Goal: Task Accomplishment & Management: Use online tool/utility

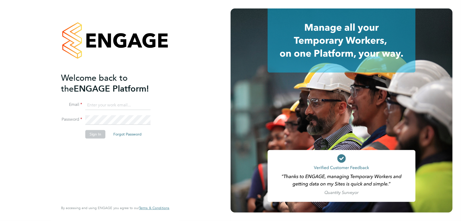
type input "akereisaite@fr-group.co.uk"
click at [90, 135] on button "Sign In" at bounding box center [95, 134] width 20 height 8
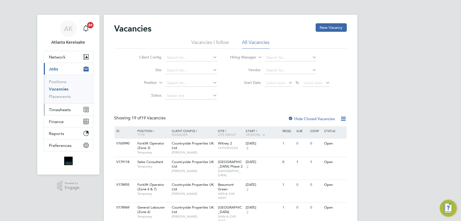
click at [72, 112] on button "Timesheets" at bounding box center [68, 110] width 49 height 12
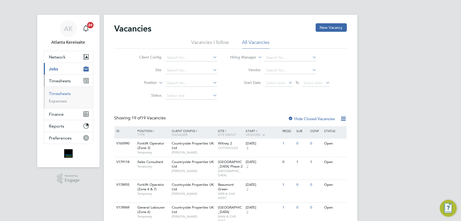
click at [62, 94] on link "Timesheets" at bounding box center [60, 93] width 22 height 5
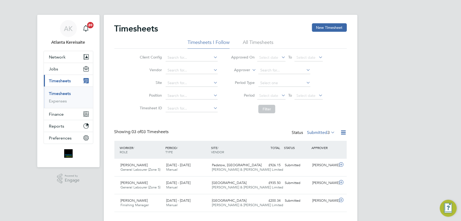
scroll to position [10, 0]
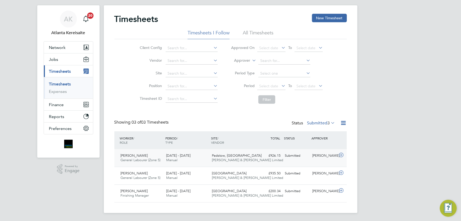
click at [295, 161] on div "[PERSON_NAME] General Labourer (Zone 5) [DATE] - [DATE] [DATE] - [DATE] Manual …" at bounding box center [230, 157] width 233 height 17
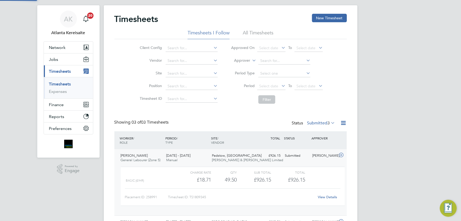
scroll to position [9, 52]
click at [329, 198] on div "View Details" at bounding box center [328, 197] width 26 height 8
click at [329, 197] on link "View Details" at bounding box center [327, 197] width 19 height 4
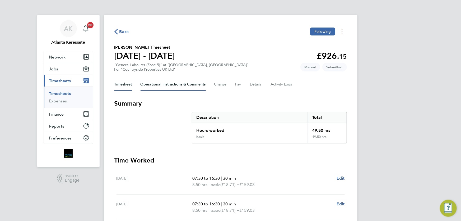
click at [178, 87] on Comments-tab "Operational Instructions & Comments" at bounding box center [173, 84] width 65 height 13
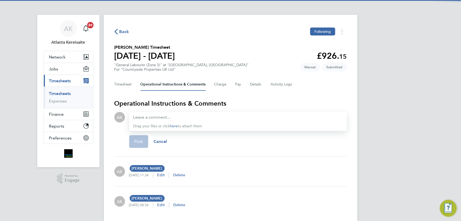
click at [153, 113] on div "Drag your files or click here to attach them" at bounding box center [238, 121] width 218 height 19
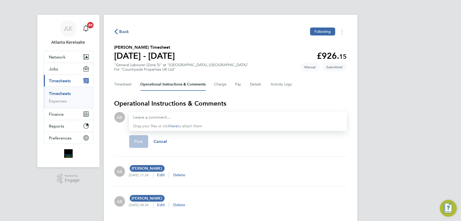
scroll to position [16, 0]
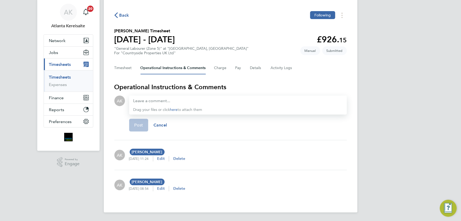
drag, startPoint x: 171, startPoint y: 102, endPoint x: 158, endPoint y: 97, distance: 13.6
click at [166, 100] on div at bounding box center [238, 101] width 209 height 6
click at [158, 98] on div at bounding box center [238, 101] width 209 height 6
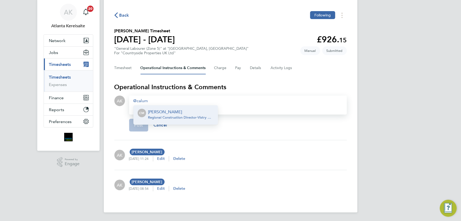
click at [167, 120] on div "Calum Madden Regional Construction Director - Vistry Group Plc" at bounding box center [181, 115] width 66 height 13
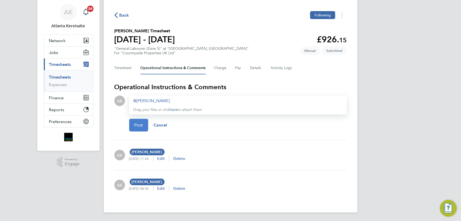
click at [147, 128] on button "Post" at bounding box center [138, 125] width 19 height 13
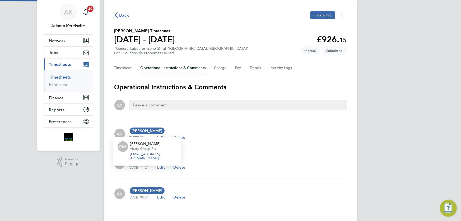
scroll to position [0, 0]
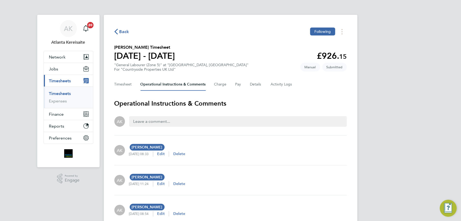
click at [119, 31] on span "Back" at bounding box center [121, 31] width 15 height 5
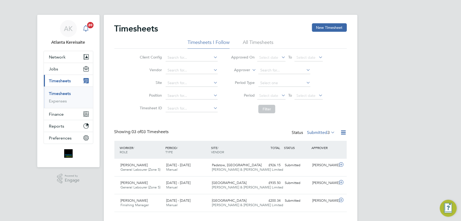
click at [88, 26] on span "20" at bounding box center [90, 25] width 6 height 6
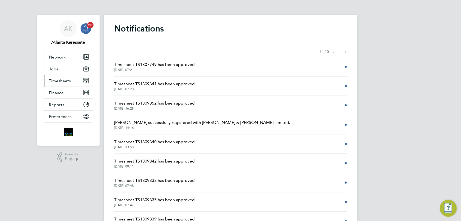
click at [66, 82] on span "Timesheets" at bounding box center [60, 80] width 22 height 5
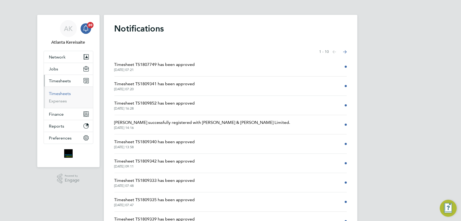
click at [64, 91] on link "Timesheets" at bounding box center [60, 93] width 22 height 5
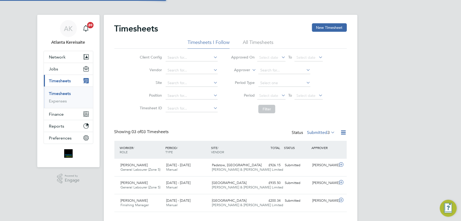
scroll to position [13, 46]
click at [243, 127] on div "Timesheets New Timesheet Timesheets I Follow All Timesheets Client Config Vendo…" at bounding box center [230, 117] width 233 height 189
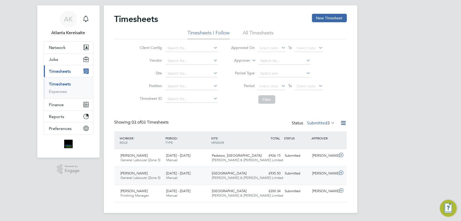
click at [300, 181] on div "[PERSON_NAME] General Labourer (Zone 5) [DATE] - [DATE] [DATE] - [DATE] Manual …" at bounding box center [230, 176] width 233 height 18
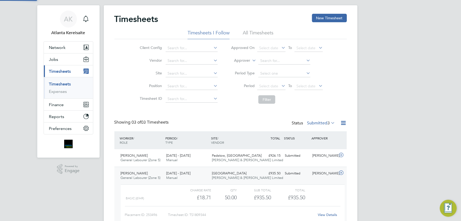
scroll to position [9, 52]
click at [326, 215] on link "View Details" at bounding box center [327, 214] width 19 height 4
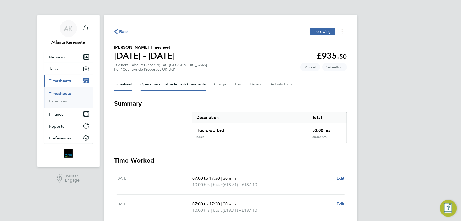
click at [186, 85] on Comments-tab "Operational Instructions & Comments" at bounding box center [173, 84] width 65 height 13
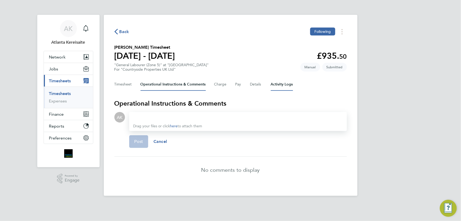
click at [285, 85] on Logs-tab "Activity Logs" at bounding box center [282, 84] width 22 height 13
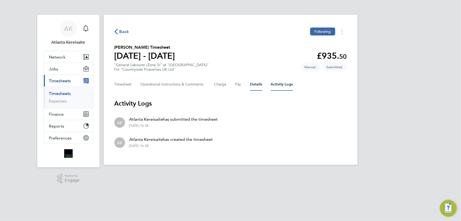
click at [257, 87] on button "Details" at bounding box center [256, 84] width 12 height 13
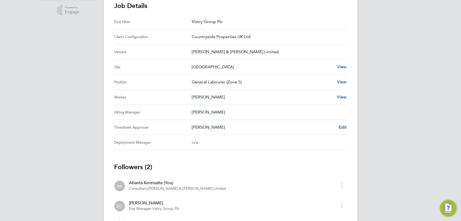
scroll to position [198, 0]
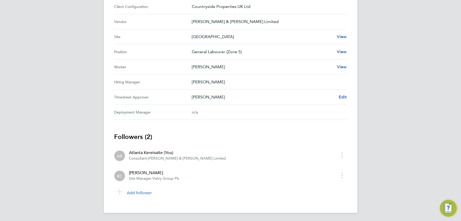
click at [117, 175] on span "RC" at bounding box center [120, 176] width 6 height 6
click at [149, 171] on div "[PERSON_NAME]" at bounding box center [154, 173] width 51 height 6
click at [149, 177] on span "Site Manager" at bounding box center [140, 178] width 22 height 4
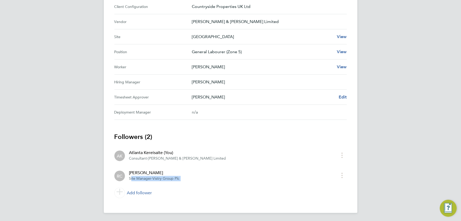
click at [149, 177] on span "Site Manager" at bounding box center [140, 178] width 22 height 4
click at [214, 181] on li "RC Ross Claydon Site Manager · Vistry Group Plc" at bounding box center [230, 175] width 233 height 20
click at [158, 161] on li "AK Atlanta Kereisaite (You) Consultant · Fawkes & Reece Limited" at bounding box center [230, 155] width 233 height 20
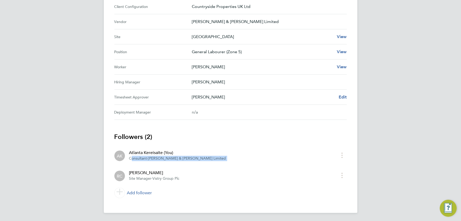
drag, startPoint x: 158, startPoint y: 161, endPoint x: 222, endPoint y: 167, distance: 64.2
click at [159, 161] on li "AK Atlanta Kereisaite (You) Consultant · Fawkes & Reece Limited" at bounding box center [230, 155] width 233 height 20
click at [228, 167] on li "RC Ross Claydon Site Manager · Vistry Group Plc" at bounding box center [230, 175] width 233 height 20
drag, startPoint x: 166, startPoint y: 112, endPoint x: 135, endPoint y: 112, distance: 30.4
click at [162, 112] on Manager-label "Deployment Manager" at bounding box center [152, 112] width 77 height 6
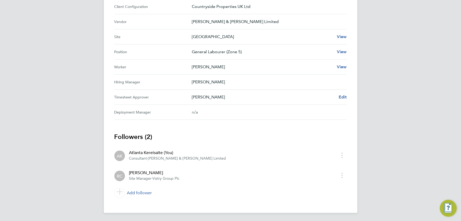
drag, startPoint x: 122, startPoint y: 112, endPoint x: 232, endPoint y: 111, distance: 110.3
click at [232, 111] on Manager "Deployment Manager n/a" at bounding box center [230, 112] width 233 height 15
click at [232, 111] on div "n/a" at bounding box center [265, 112] width 147 height 6
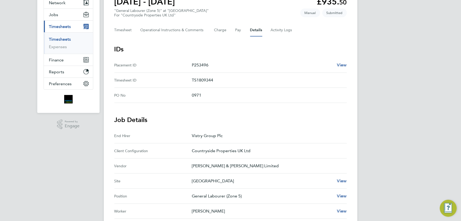
scroll to position [0, 0]
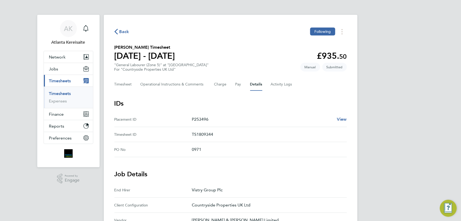
click at [124, 35] on div "Back Following" at bounding box center [230, 32] width 233 height 8
click at [125, 32] on span "Back" at bounding box center [125, 32] width 10 height 6
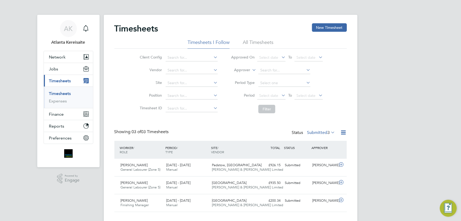
click at [225, 124] on div "Timesheets New Timesheet Timesheets I Follow All Timesheets Client Config Vendo…" at bounding box center [230, 117] width 233 height 189
click at [125, 75] on div "Client Config Vendor Site Position Timesheet ID Approved On Select date To Sele…" at bounding box center [230, 82] width 233 height 67
drag, startPoint x: 392, startPoint y: 124, endPoint x: 370, endPoint y: 127, distance: 22.5
click at [392, 124] on div "AK Atlanta Kereisaite Notifications Applications: Network Team Members Business…" at bounding box center [230, 115] width 461 height 231
drag, startPoint x: 171, startPoint y: 132, endPoint x: 114, endPoint y: 100, distance: 64.5
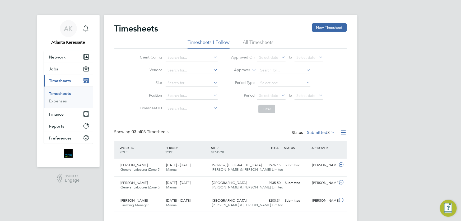
click at [114, 100] on div "Timesheets New Timesheet Timesheets I Follow All Timesheets Client Config Vendo…" at bounding box center [230, 117] width 233 height 189
click at [116, 95] on div "Client Config Vendor Site Position Timesheet ID Approved On Select date To Sele…" at bounding box center [230, 82] width 233 height 67
